Goal: Transaction & Acquisition: Purchase product/service

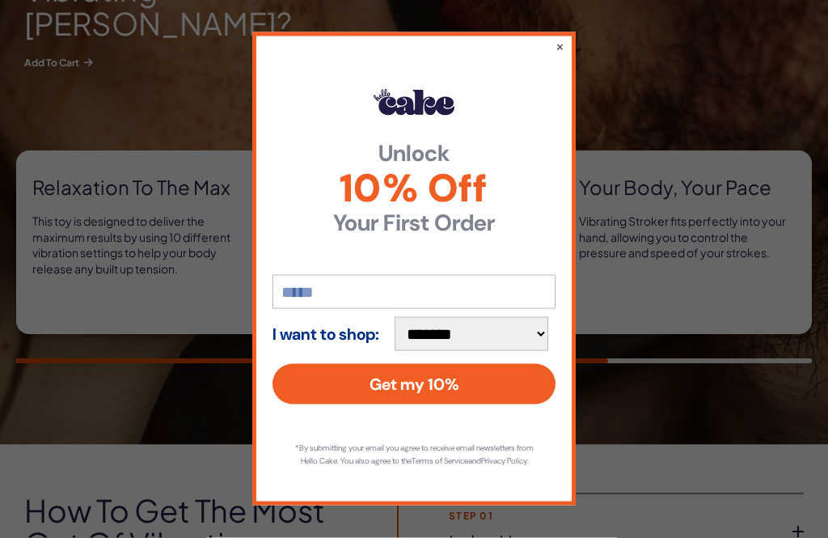
scroll to position [1378, 0]
click at [556, 54] on button "×" at bounding box center [560, 46] width 9 height 16
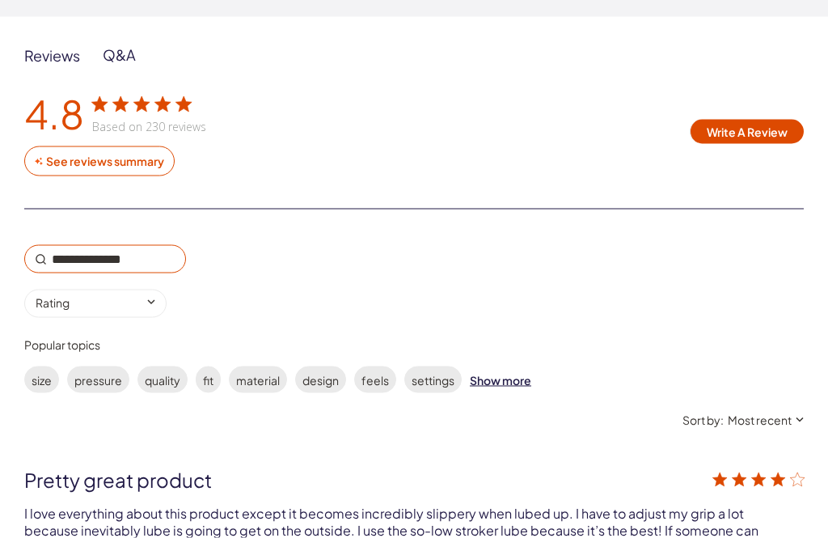
scroll to position [3220, 0]
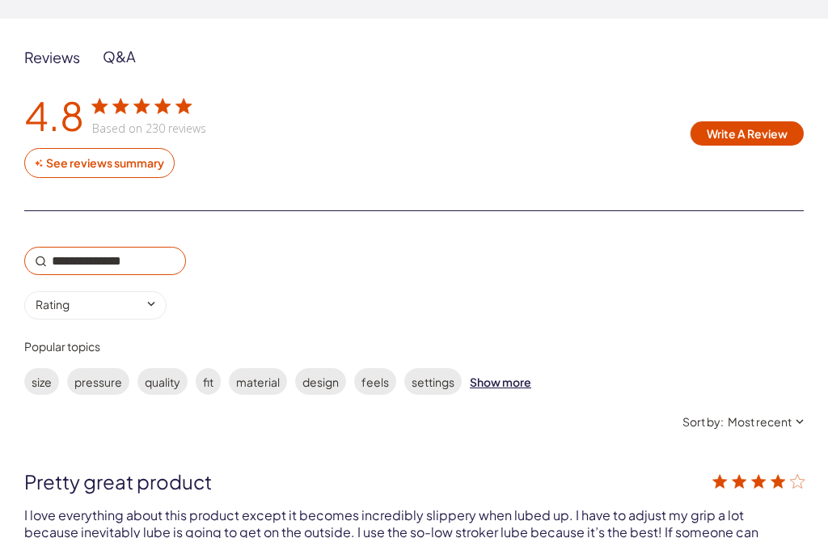
click at [153, 148] on button "See reviews summary" at bounding box center [99, 163] width 150 height 30
click at [127, 151] on div "customer reviews" at bounding box center [414, 269] width 828 height 538
click at [149, 156] on div "See reviews summary" at bounding box center [104, 163] width 121 height 15
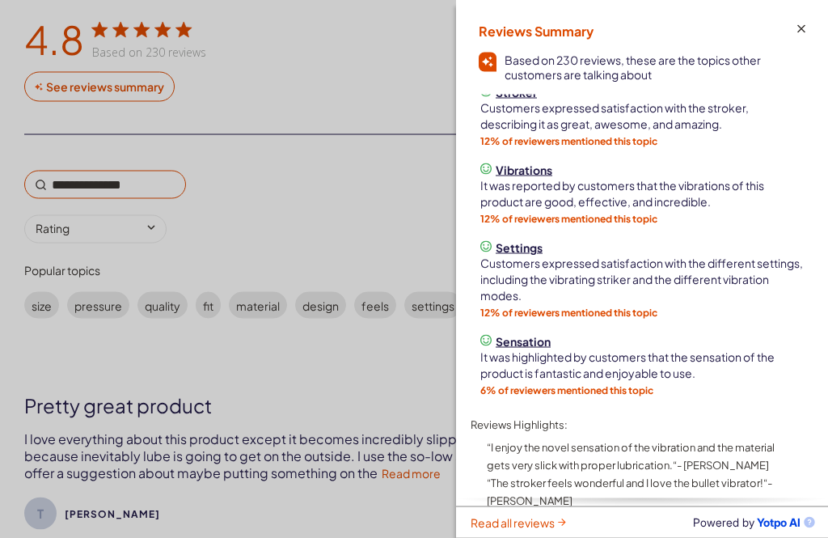
scroll to position [3300, 0]
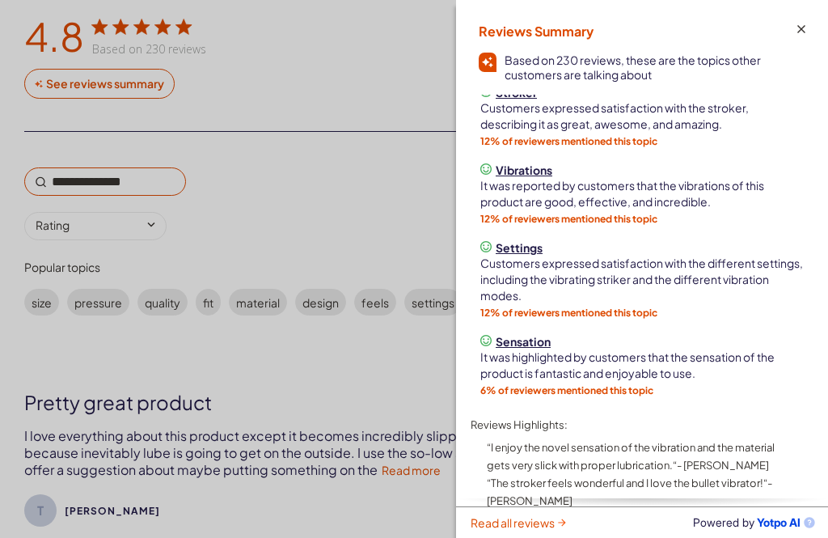
click at [801, 27] on icon "customer reviews" at bounding box center [802, 29] width 8 height 8
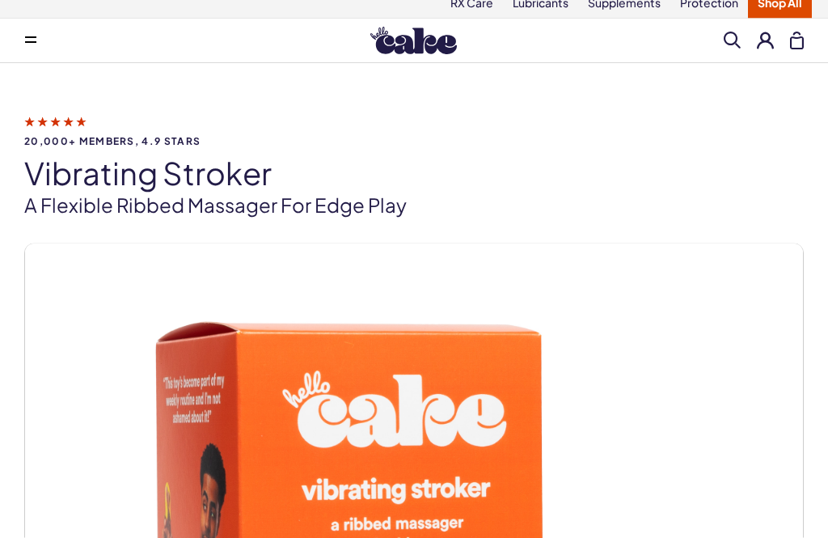
scroll to position [0, 0]
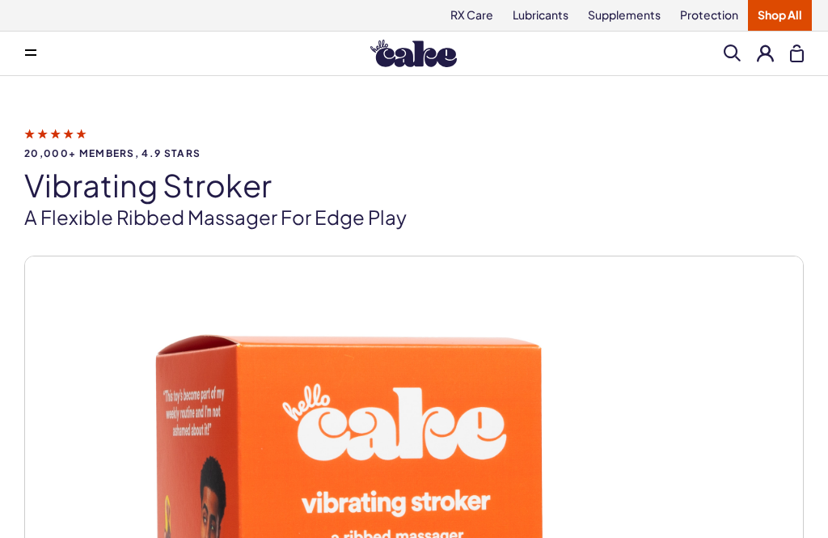
click at [33, 60] on button at bounding box center [31, 53] width 32 height 32
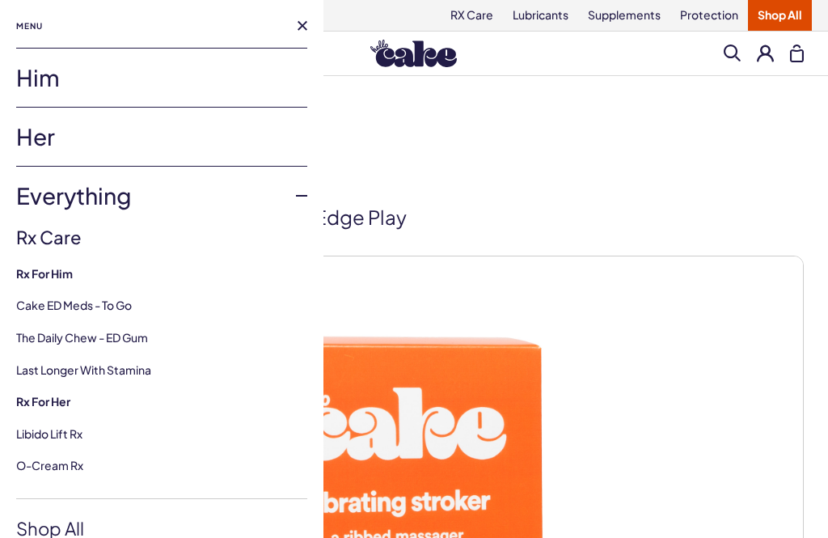
click at [194, 83] on link "Him" at bounding box center [161, 78] width 291 height 58
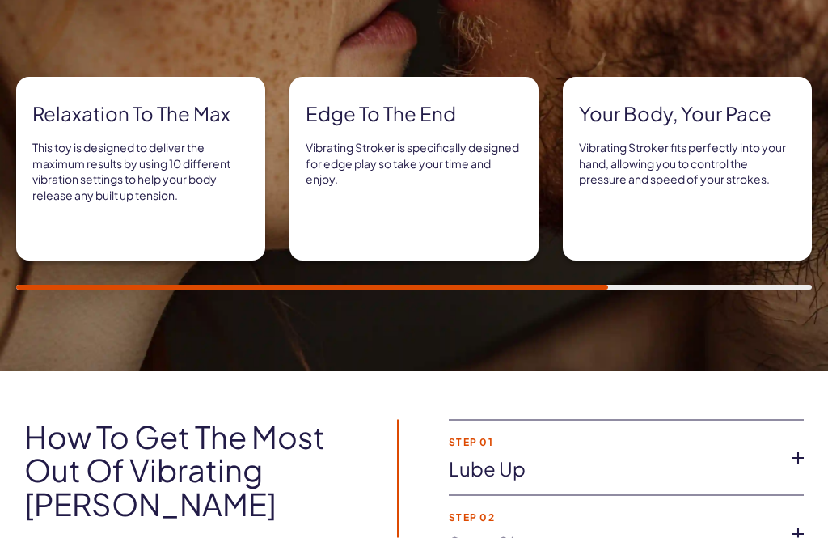
scroll to position [1414, 0]
